Goal: Task Accomplishment & Management: Complete application form

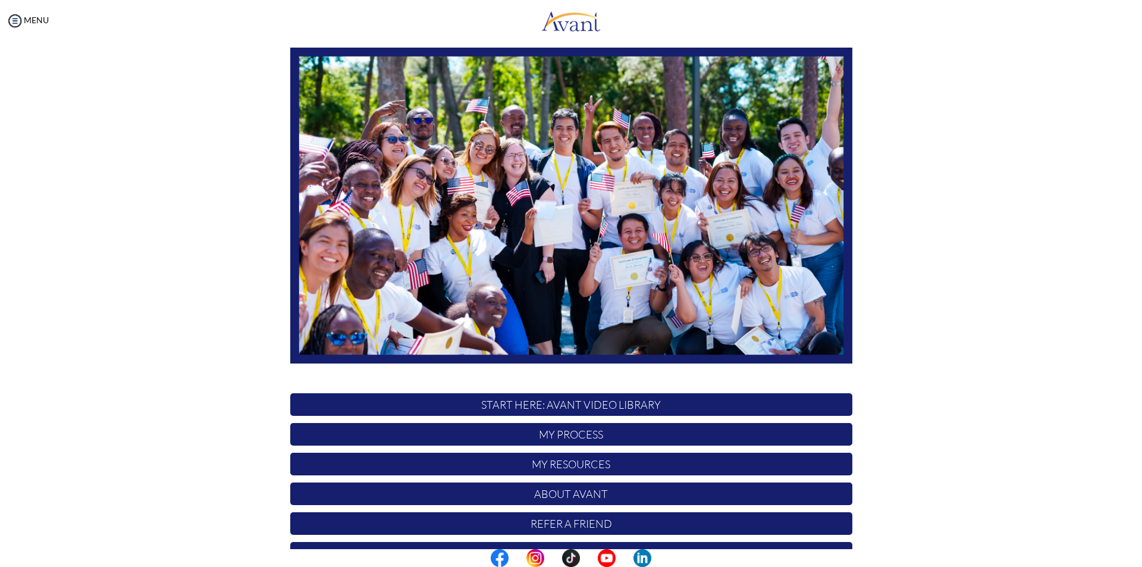
scroll to position [94, 0]
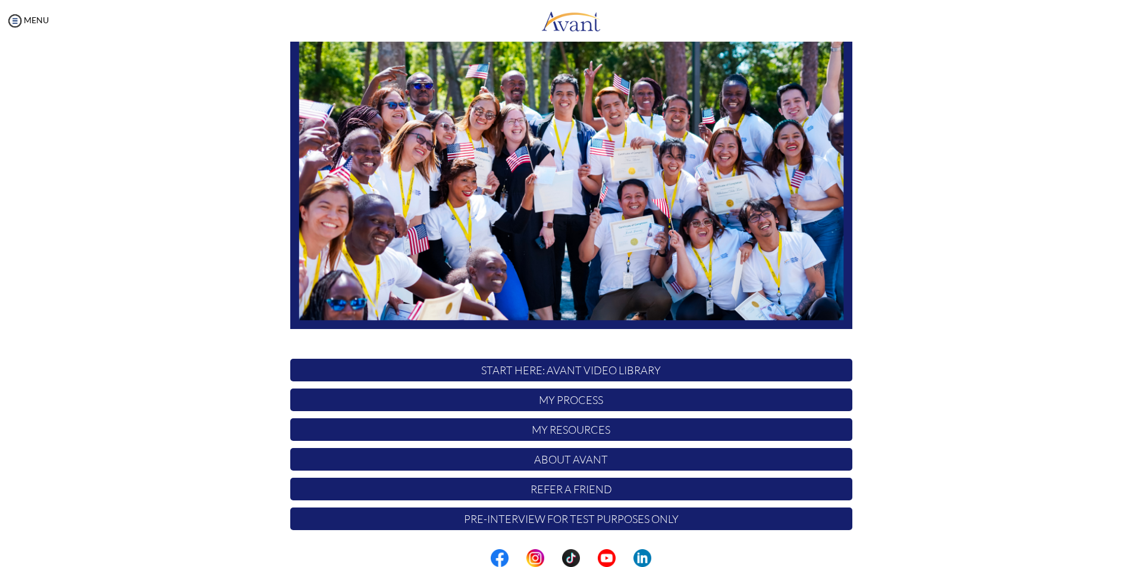
click at [570, 394] on p "My Process" at bounding box center [571, 399] width 562 height 23
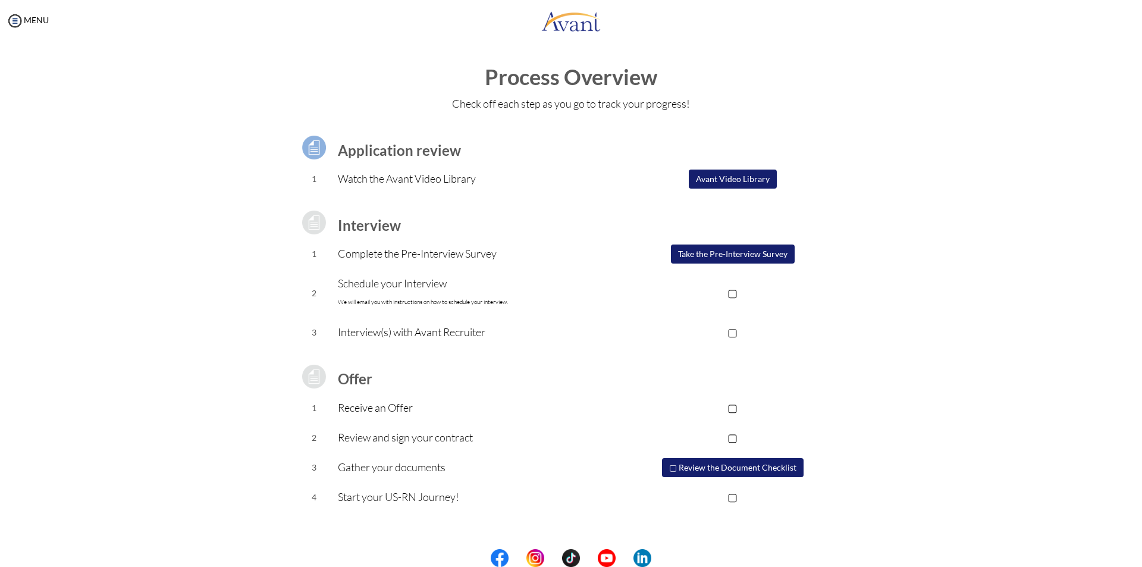
click at [775, 254] on button "Take the Pre-Interview Survey" at bounding box center [733, 253] width 124 height 19
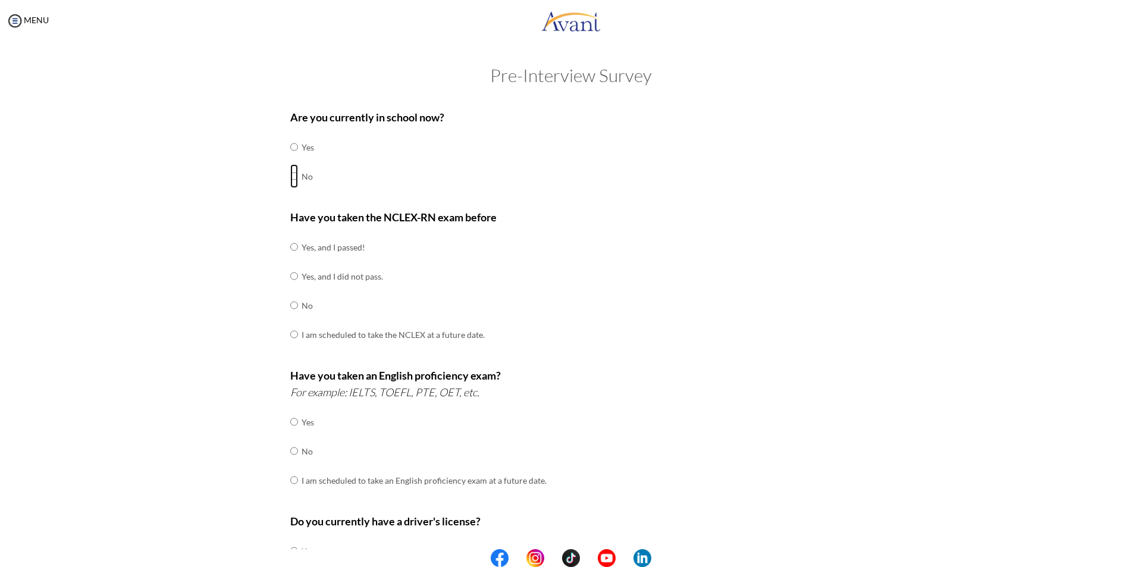
click at [291, 177] on input "radio" at bounding box center [294, 176] width 8 height 24
radio input "true"
click at [291, 177] on input "radio" at bounding box center [294, 176] width 8 height 24
click at [291, 249] on input "radio" at bounding box center [294, 247] width 8 height 24
radio input "true"
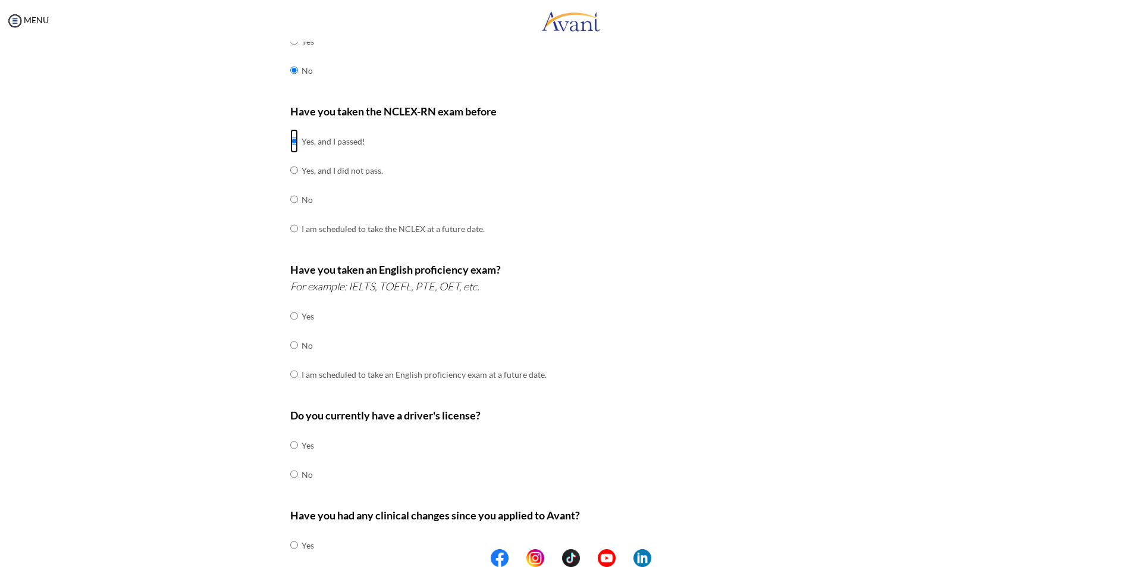
scroll to position [119, 0]
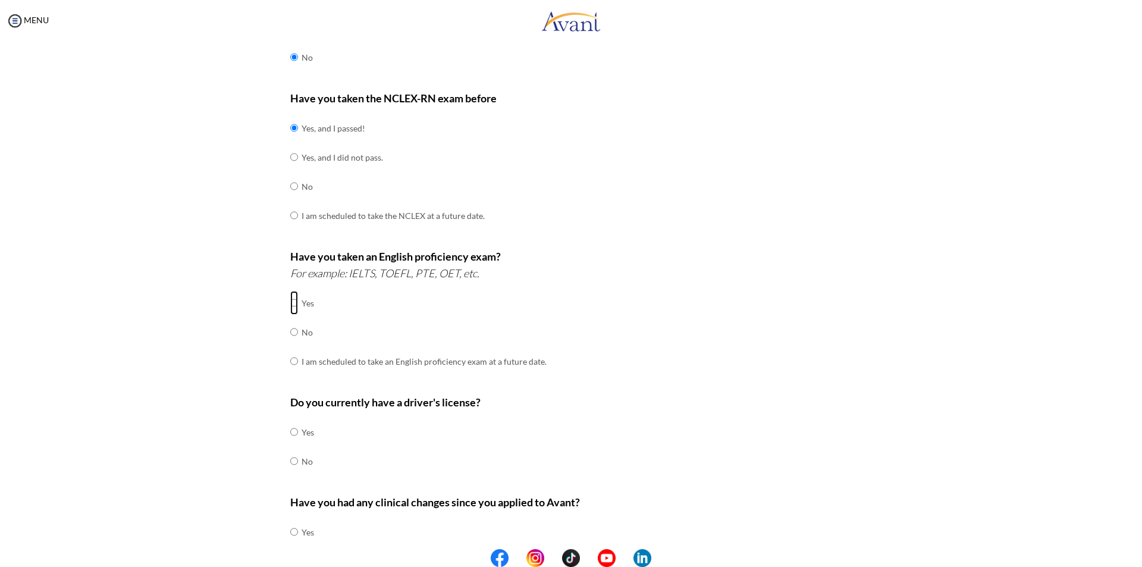
click at [290, 304] on input "radio" at bounding box center [294, 303] width 8 height 24
radio input "true"
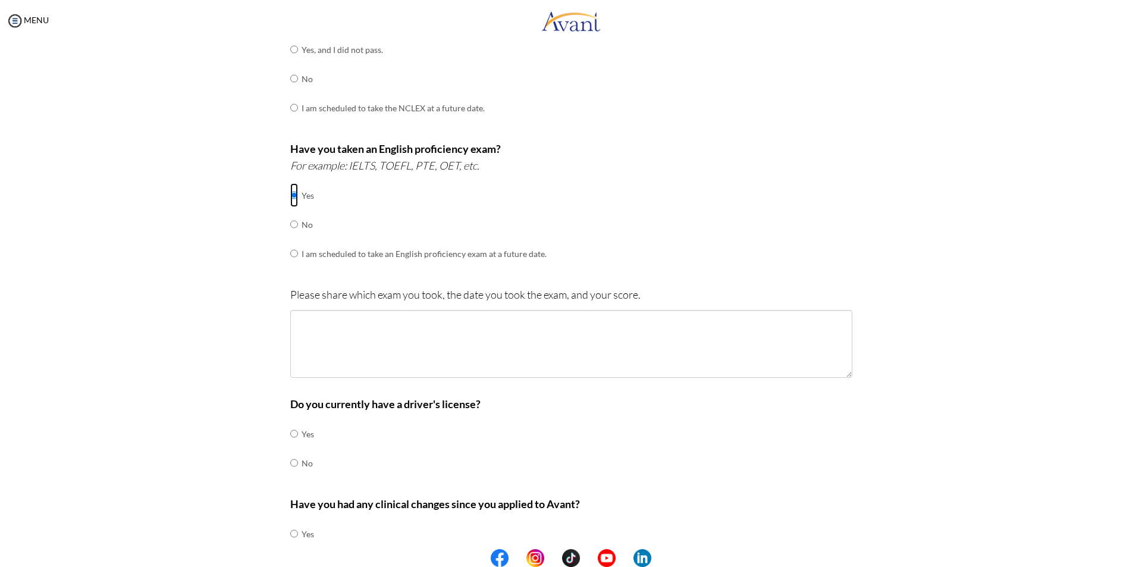
scroll to position [238, 0]
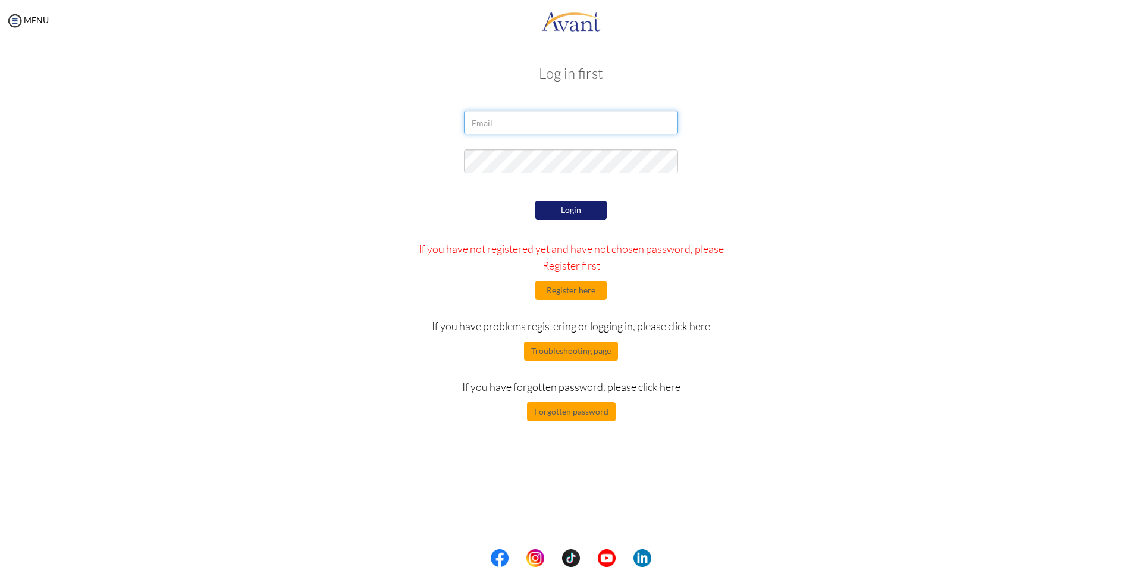
click at [488, 120] on input "email" at bounding box center [571, 123] width 214 height 24
type input "[EMAIL_ADDRESS][DOMAIN_NAME]"
click at [543, 210] on button "Login" at bounding box center [570, 209] width 71 height 19
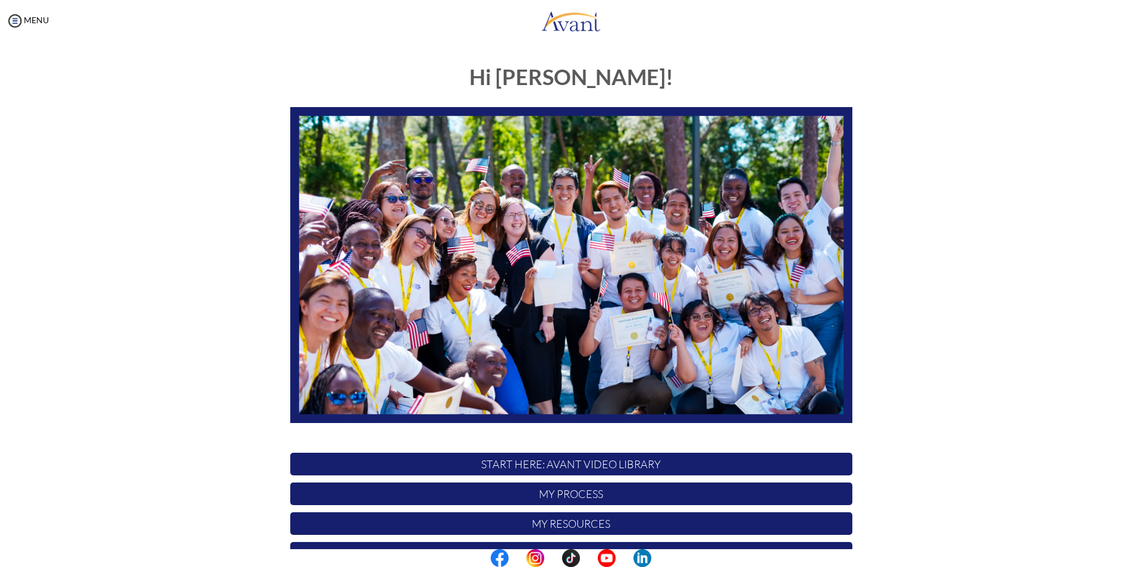
click at [571, 496] on p "My Process" at bounding box center [571, 493] width 562 height 23
click at [582, 498] on p "My Process" at bounding box center [571, 493] width 562 height 23
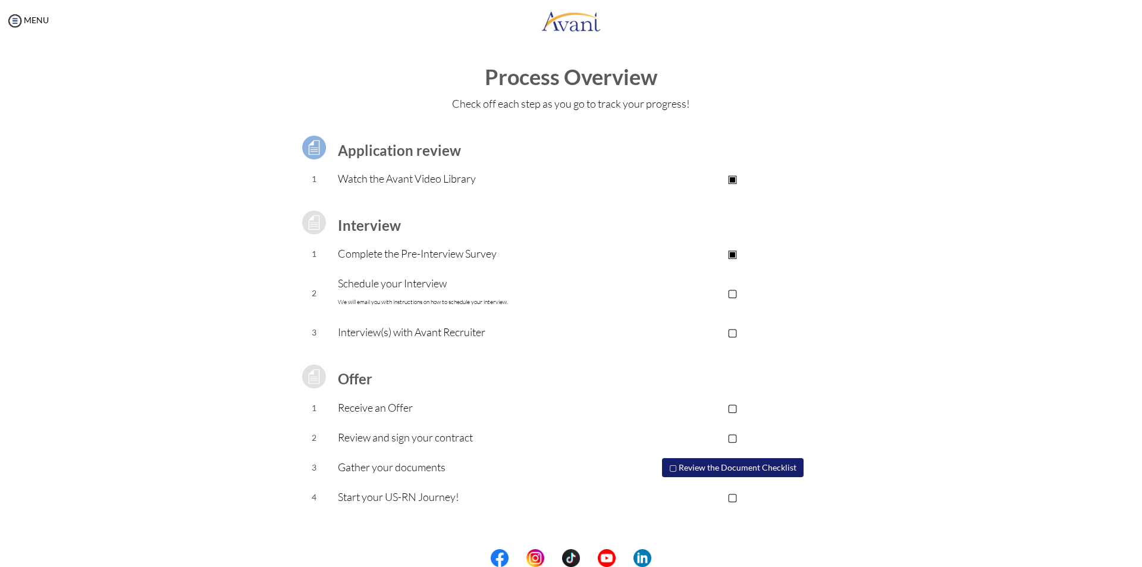
click at [732, 293] on p "▢" at bounding box center [732, 292] width 238 height 17
click at [737, 293] on p "▣" at bounding box center [732, 292] width 238 height 17
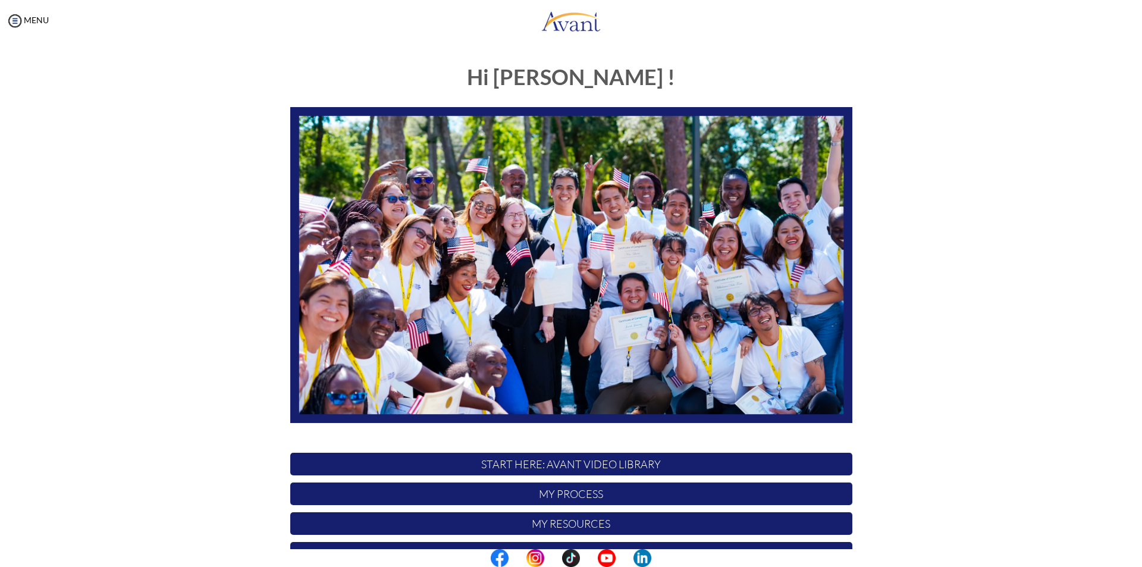
click at [569, 489] on p "My Process" at bounding box center [571, 493] width 562 height 23
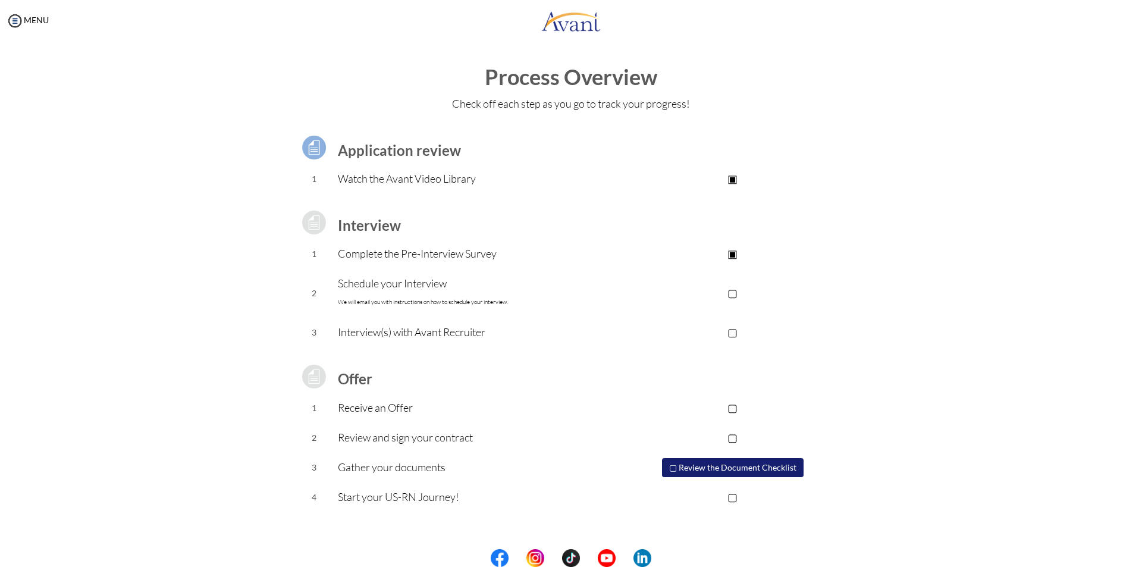
click at [737, 253] on p "▣" at bounding box center [732, 253] width 238 height 17
click at [736, 293] on p "▢" at bounding box center [732, 292] width 238 height 17
click at [736, 293] on p "▣" at bounding box center [732, 292] width 238 height 17
click at [736, 293] on p "▢" at bounding box center [732, 292] width 238 height 17
click at [734, 294] on p "▣" at bounding box center [732, 292] width 238 height 17
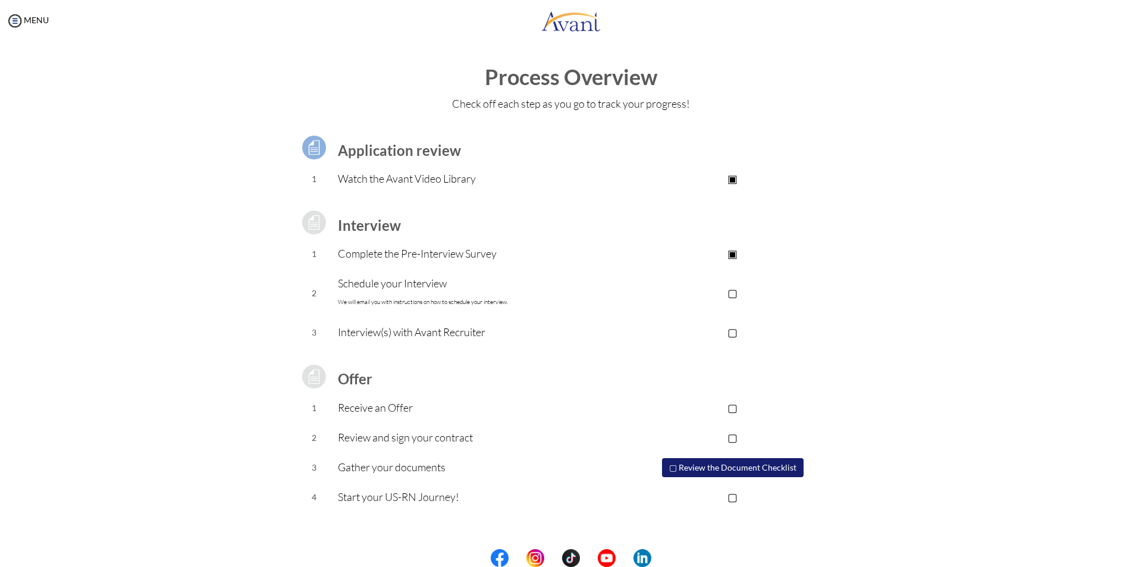
click at [737, 407] on p "▢" at bounding box center [732, 407] width 238 height 17
click at [738, 407] on p "▣" at bounding box center [732, 407] width 238 height 17
click at [318, 147] on img at bounding box center [314, 148] width 30 height 30
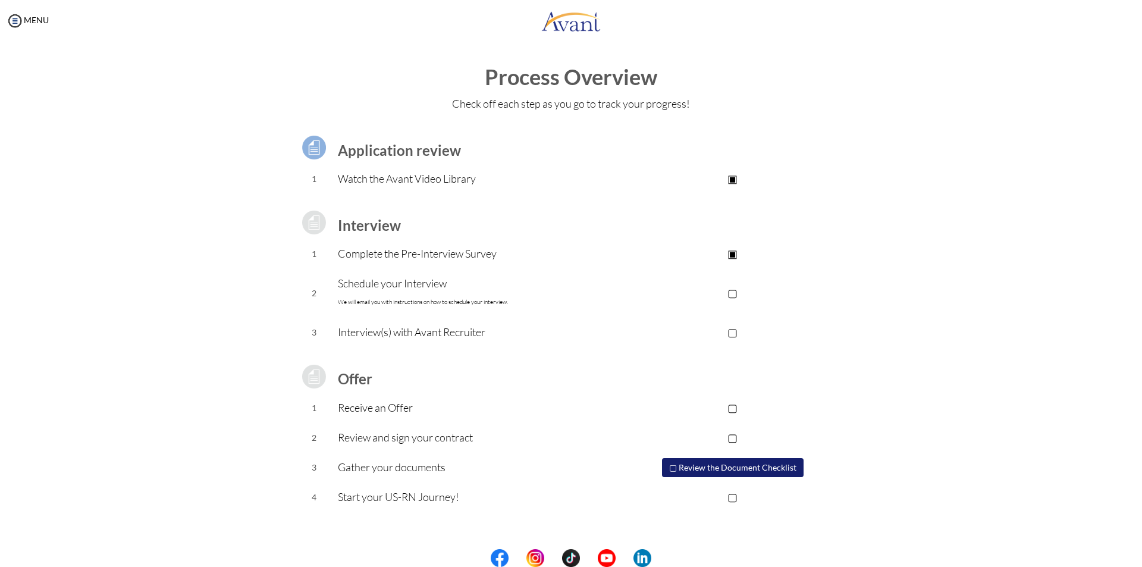
click at [307, 228] on img at bounding box center [314, 223] width 30 height 30
click at [312, 156] on img at bounding box center [314, 148] width 30 height 30
click at [312, 155] on img at bounding box center [314, 148] width 30 height 30
